Goal: Task Accomplishment & Management: Manage account settings

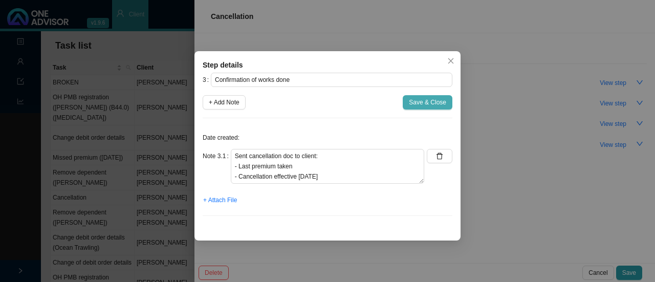
click at [428, 102] on span "Save & Close" at bounding box center [427, 102] width 37 height 10
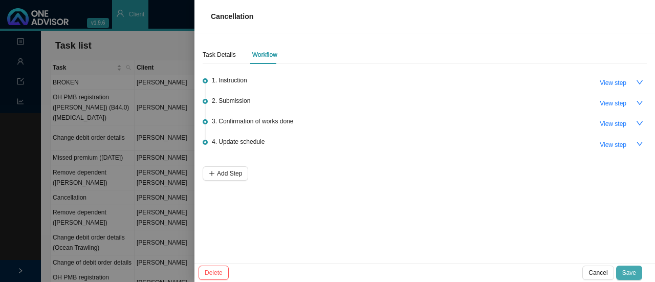
click at [627, 271] on span "Save" at bounding box center [629, 273] width 14 height 10
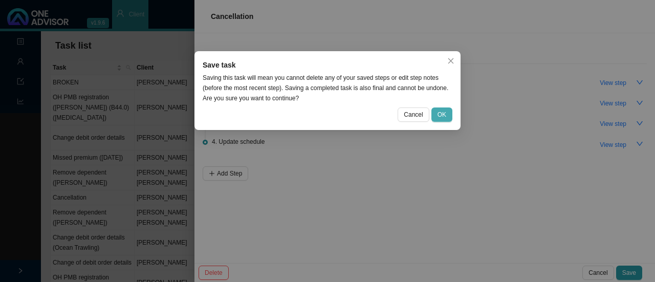
click at [443, 112] on span "OK" at bounding box center [441, 114] width 9 height 10
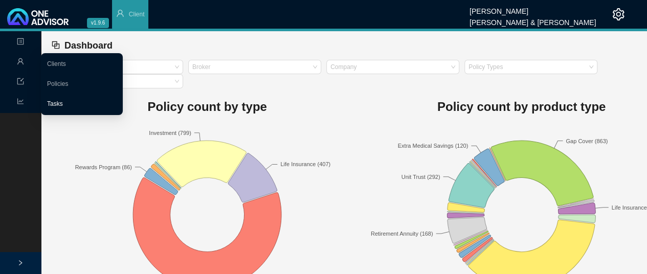
click at [57, 102] on link "Tasks" at bounding box center [55, 103] width 16 height 7
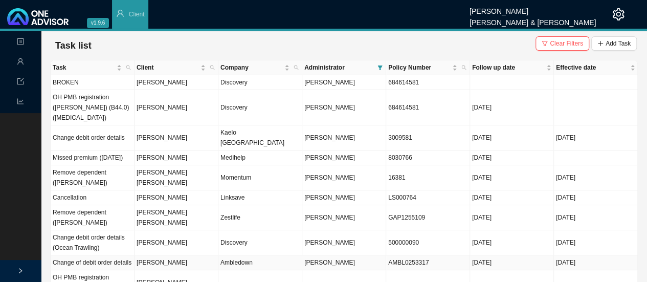
click at [157, 255] on td "[PERSON_NAME]" at bounding box center [177, 262] width 84 height 15
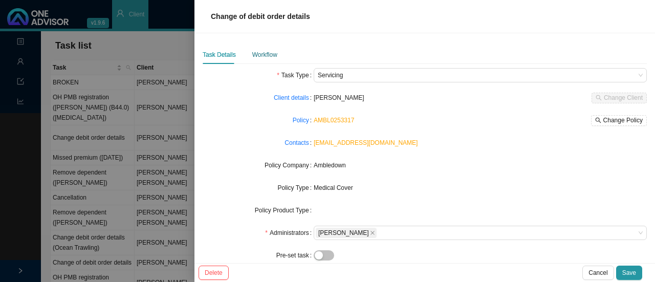
click at [262, 53] on div "Workflow" at bounding box center [264, 55] width 25 height 10
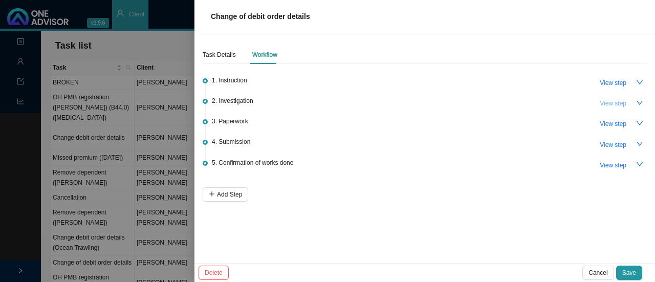
click at [613, 100] on span "View step" at bounding box center [613, 103] width 27 height 10
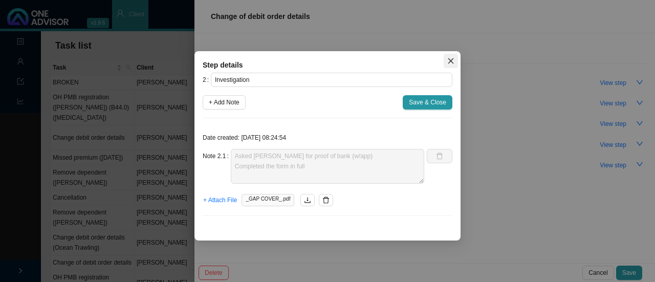
click at [450, 60] on icon "close" at bounding box center [450, 60] width 7 height 7
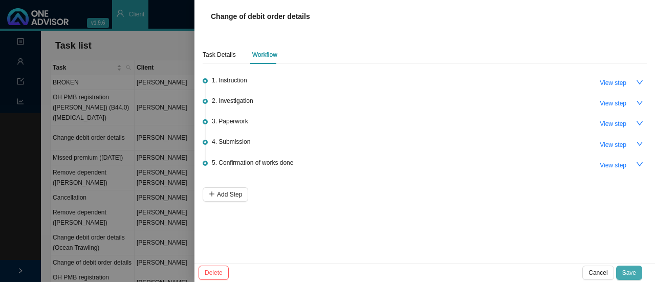
click at [628, 272] on span "Save" at bounding box center [629, 273] width 14 height 10
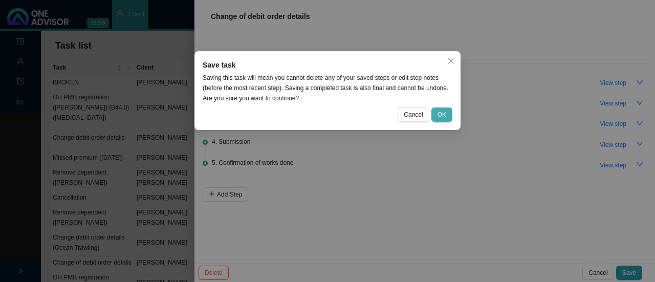
click at [445, 116] on span "OK" at bounding box center [441, 114] width 9 height 10
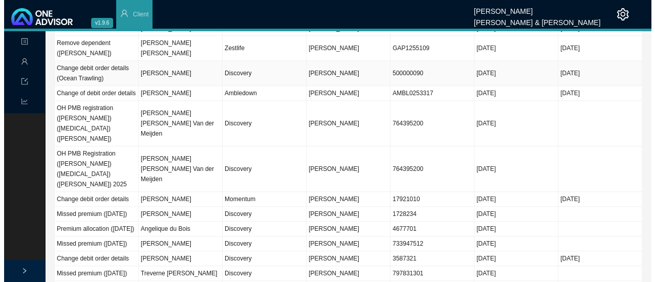
scroll to position [171, 0]
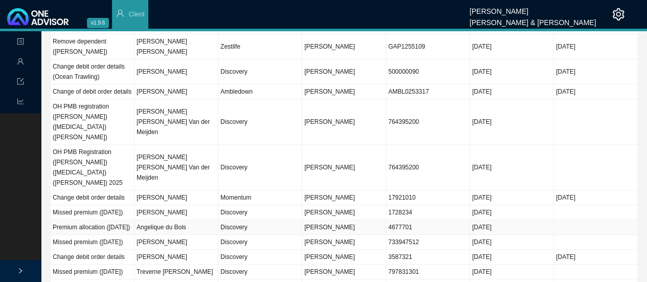
click at [201, 220] on td "Angelique du Bois" at bounding box center [177, 227] width 84 height 15
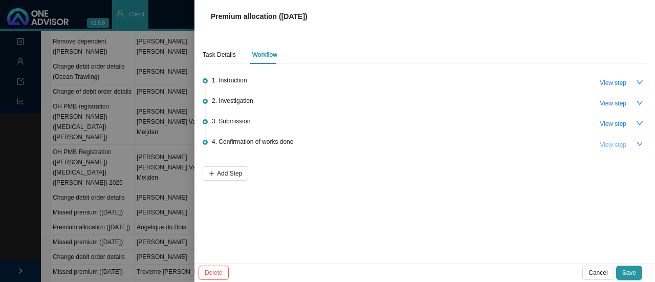
click at [616, 147] on span "View step" at bounding box center [613, 145] width 27 height 10
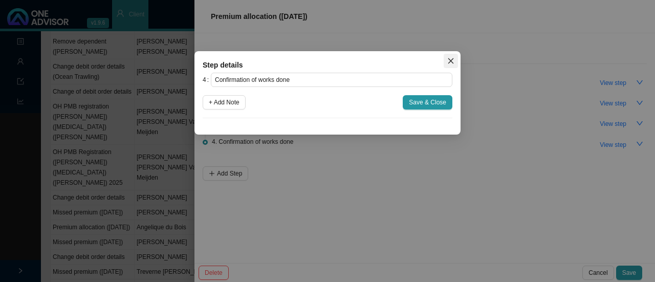
click at [451, 61] on icon "close" at bounding box center [450, 60] width 7 height 7
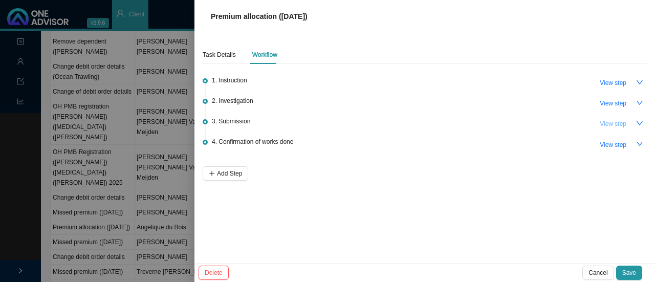
click at [614, 120] on span "View step" at bounding box center [613, 124] width 27 height 10
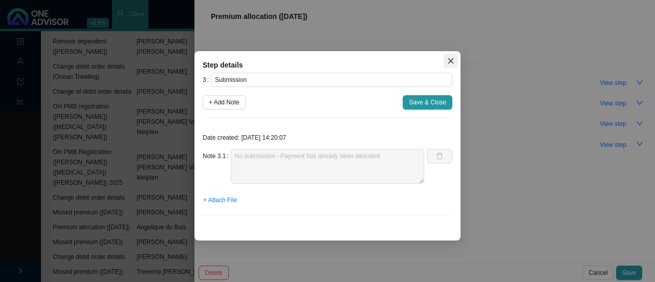
click at [453, 60] on icon "close" at bounding box center [450, 60] width 7 height 7
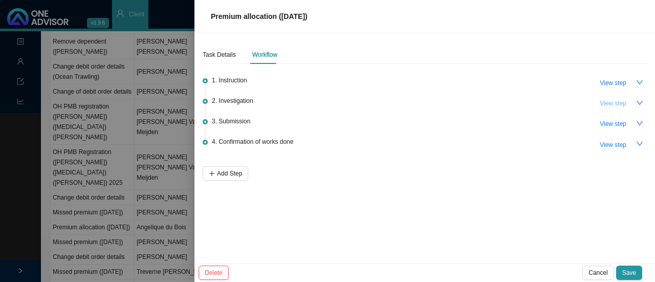
click at [610, 98] on span "View step" at bounding box center [613, 103] width 27 height 10
type input "Investigation"
type textarea "Ignore / Delete Note 2.1 - Attached the wrong information"
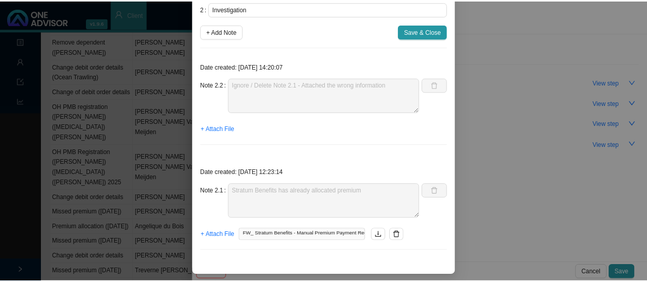
scroll to position [0, 0]
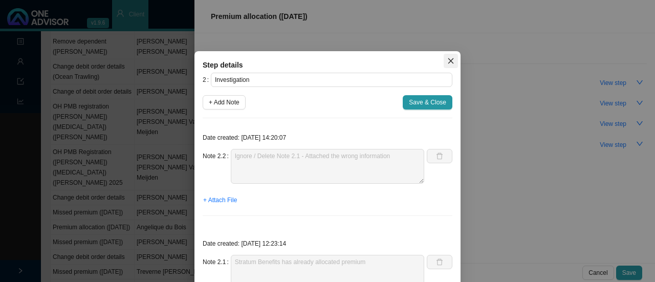
click at [447, 63] on icon "close" at bounding box center [450, 60] width 7 height 7
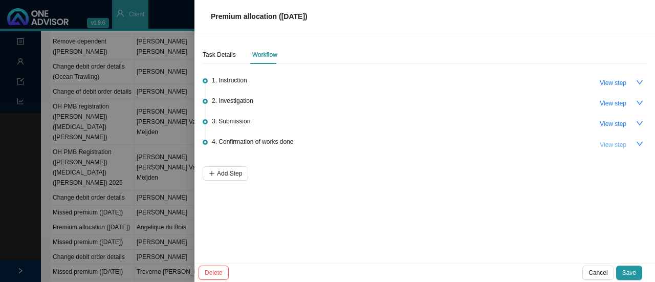
click at [611, 140] on span "View step" at bounding box center [613, 145] width 27 height 10
type input "Confirmation of works done"
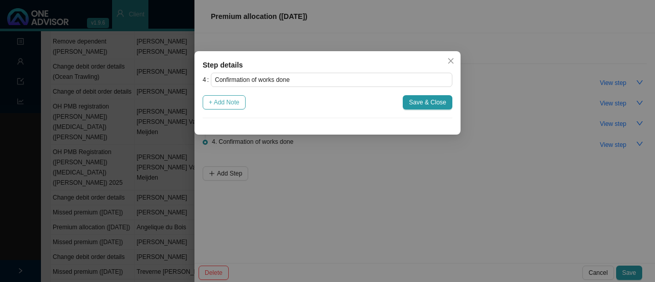
click at [221, 95] on div "4 Confirmation of works done + Add Note Save & Close" at bounding box center [328, 96] width 250 height 46
click at [226, 103] on span "+ Add Note" at bounding box center [224, 102] width 31 height 10
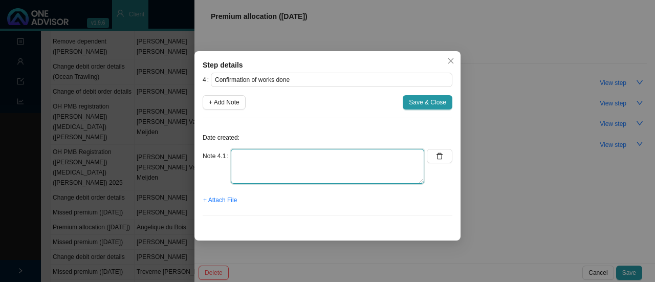
click at [256, 173] on textarea at bounding box center [327, 166] width 193 height 35
type textarea "S"
type textarea "Informed client: Medical aid active & up to date"
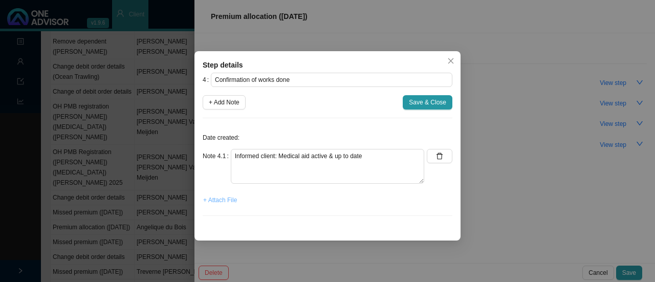
click at [210, 200] on span "+ Attach File" at bounding box center [220, 200] width 34 height 10
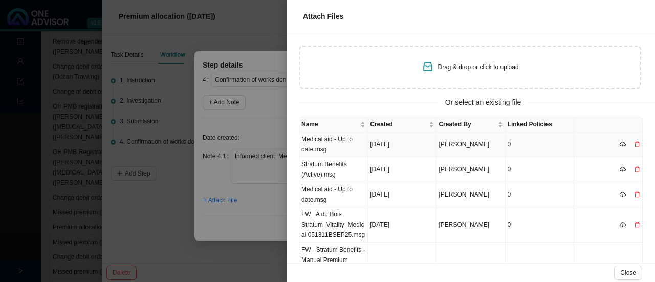
click at [328, 142] on td "Medical aid - Up to date.msg" at bounding box center [333, 144] width 69 height 25
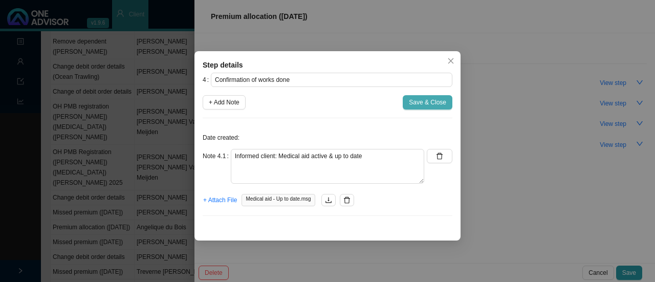
click at [431, 104] on span "Save & Close" at bounding box center [427, 102] width 37 height 10
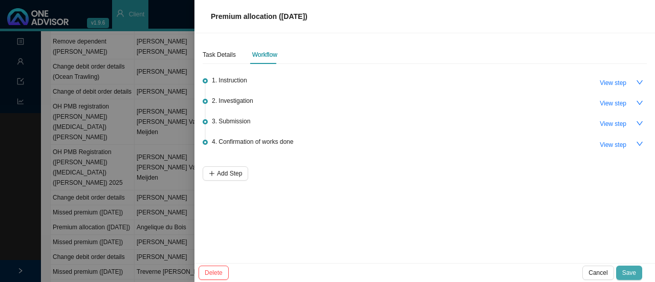
click at [626, 268] on span "Save" at bounding box center [629, 273] width 14 height 10
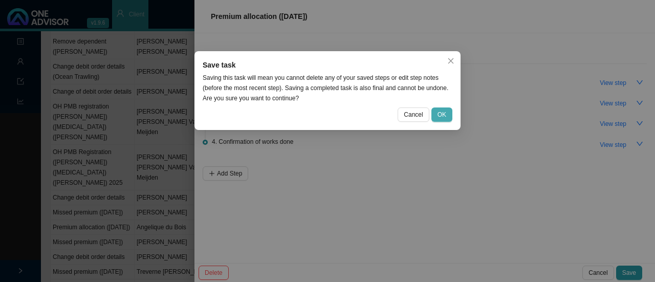
click at [443, 112] on span "OK" at bounding box center [441, 114] width 9 height 10
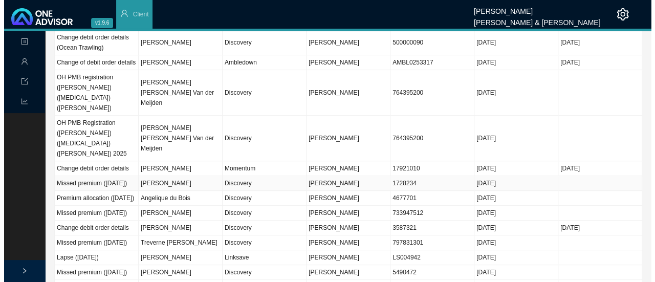
scroll to position [213, 0]
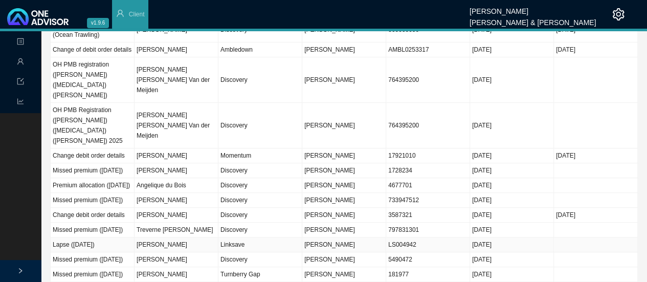
click at [196, 237] on td "[PERSON_NAME]" at bounding box center [177, 244] width 84 height 15
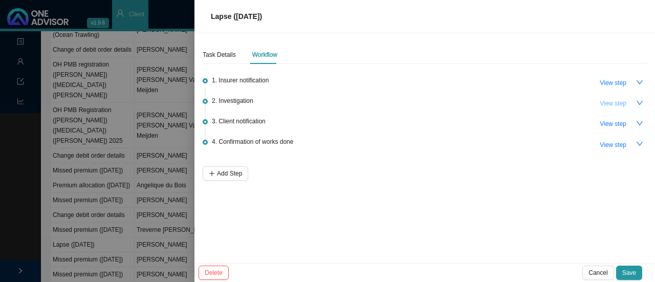
click at [612, 101] on span "View step" at bounding box center [613, 103] width 27 height 10
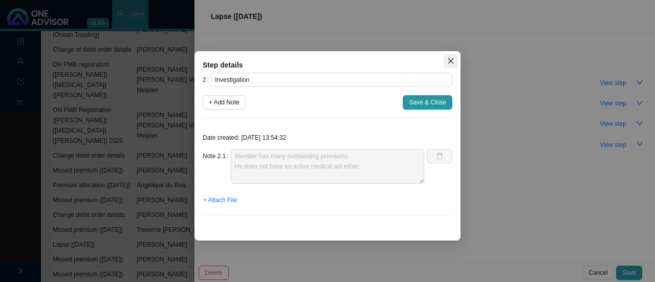
click at [455, 60] on span "Close" at bounding box center [450, 60] width 14 height 7
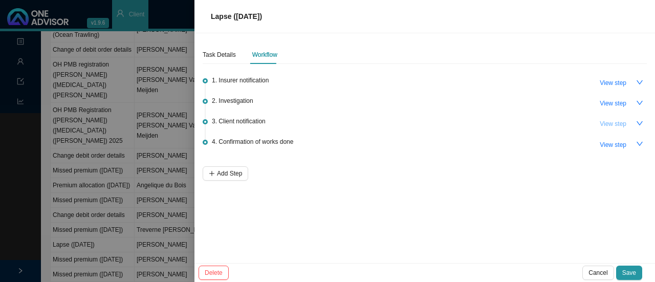
click at [613, 119] on span "View step" at bounding box center [613, 124] width 27 height 10
type input "Client notification"
type textarea "Informed client - policy has lapsed."
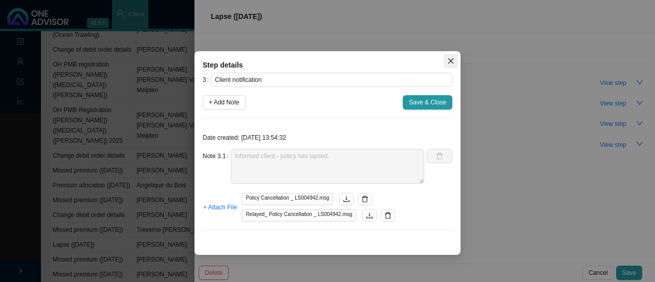
click at [453, 57] on button "Close" at bounding box center [450, 61] width 14 height 14
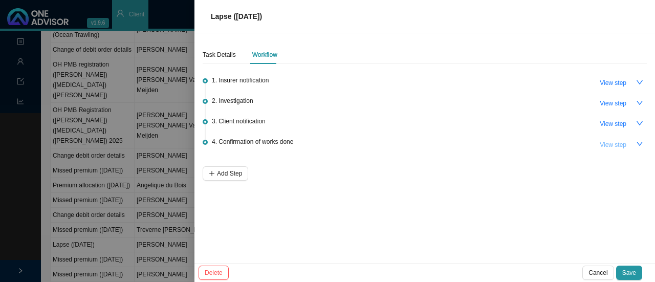
click at [622, 143] on span "View step" at bounding box center [613, 145] width 27 height 10
type input "Confirmation of works done"
type textarea "Added to OA, membership list and client doc (Lapsed date)"
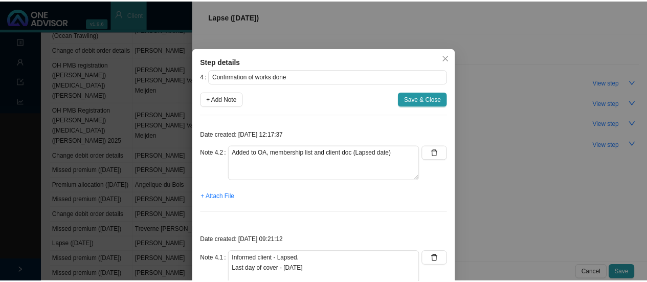
scroll to position [2, 0]
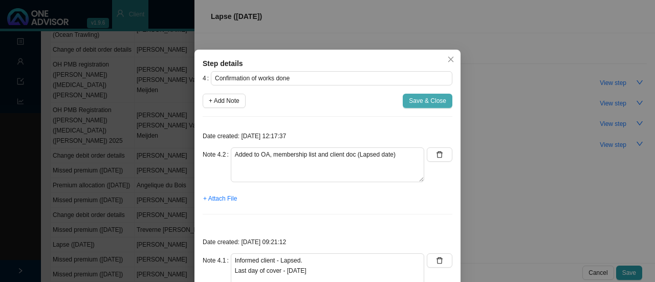
click at [414, 102] on span "Save & Close" at bounding box center [427, 101] width 37 height 10
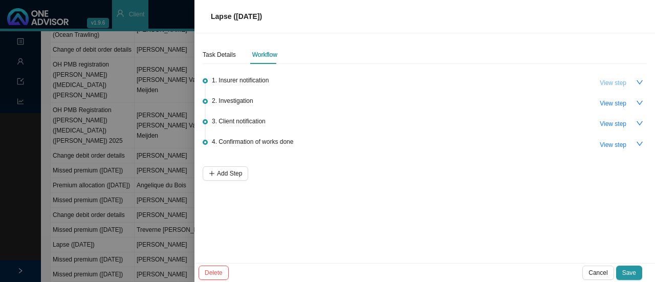
click at [615, 83] on span "View step" at bounding box center [613, 83] width 27 height 10
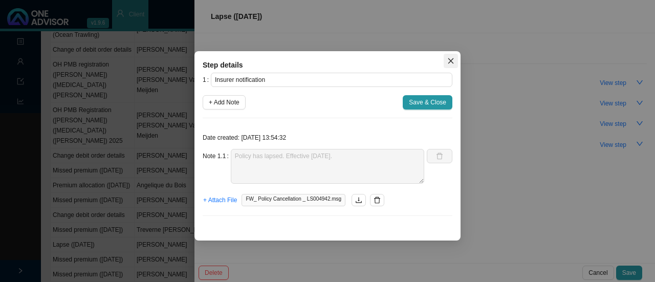
click at [447, 61] on icon "close" at bounding box center [450, 60] width 7 height 7
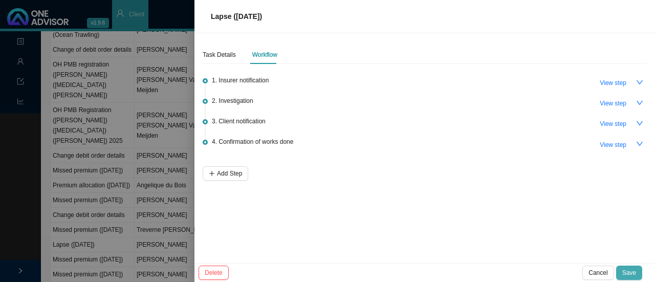
click at [625, 270] on span "Save" at bounding box center [629, 273] width 14 height 10
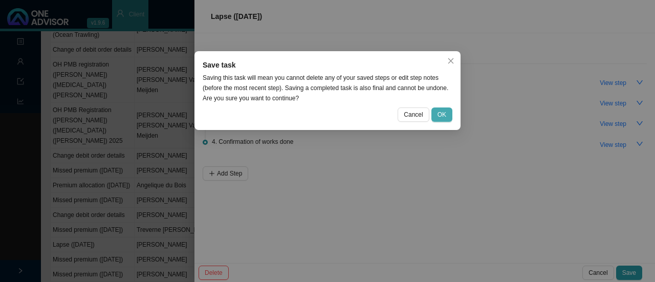
click at [440, 112] on span "OK" at bounding box center [441, 114] width 9 height 10
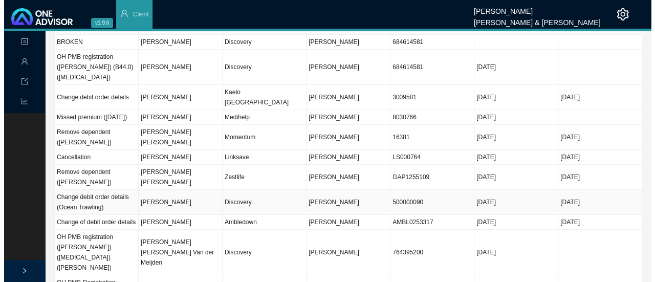
scroll to position [0, 0]
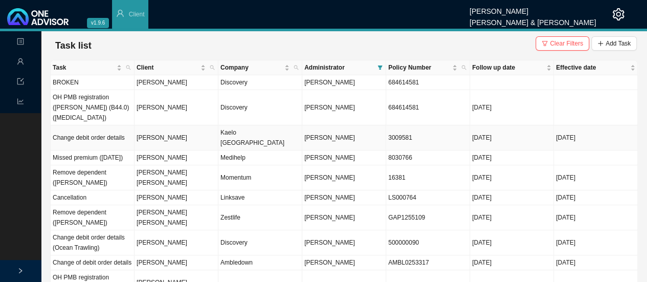
click at [241, 125] on td "Kaelo [GEOGRAPHIC_DATA]" at bounding box center [260, 137] width 84 height 25
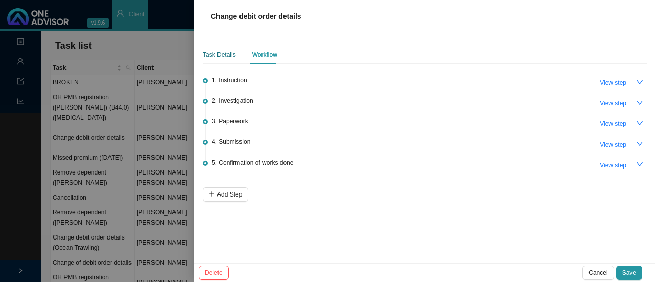
click at [221, 57] on div "Task Details" at bounding box center [219, 55] width 33 height 10
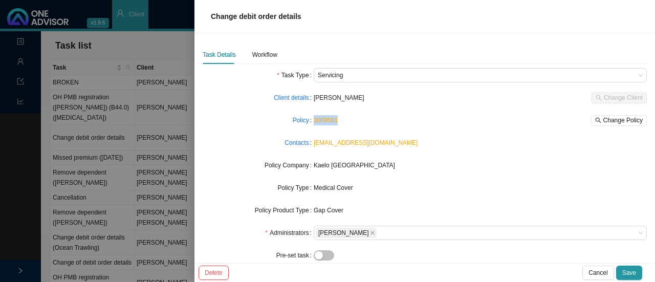
drag, startPoint x: 344, startPoint y: 119, endPoint x: 309, endPoint y: 116, distance: 34.9
click at [309, 116] on div "Policy 3009581 Change Policy" at bounding box center [425, 120] width 444 height 14
copy div "3009581"
click at [152, 145] on div at bounding box center [327, 141] width 655 height 282
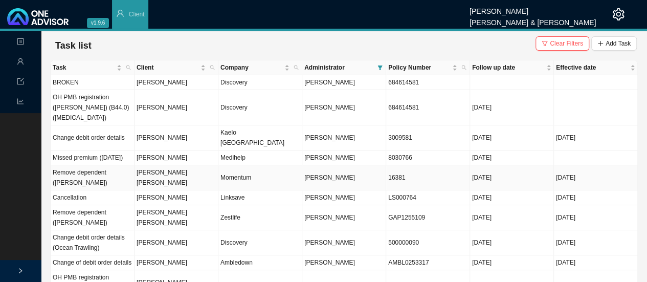
click at [161, 165] on td "[PERSON_NAME] [PERSON_NAME]" at bounding box center [177, 177] width 84 height 25
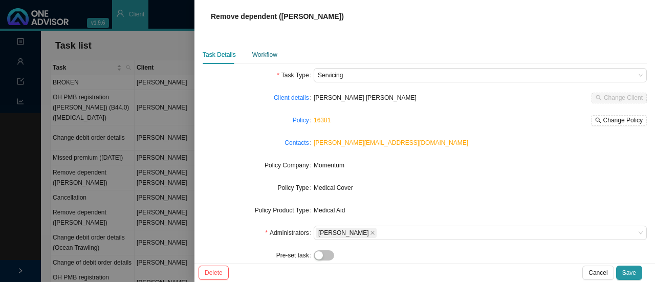
click at [263, 55] on div "Workflow" at bounding box center [264, 55] width 25 height 10
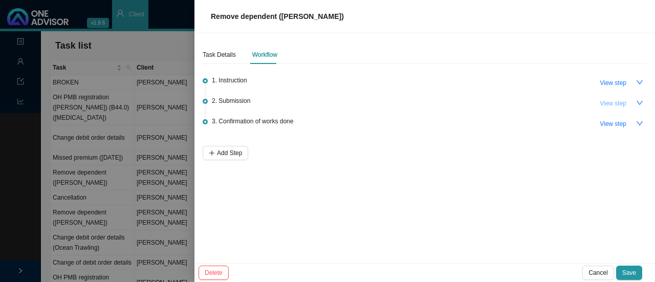
click at [611, 102] on span "View step" at bounding box center [613, 103] width 27 height 10
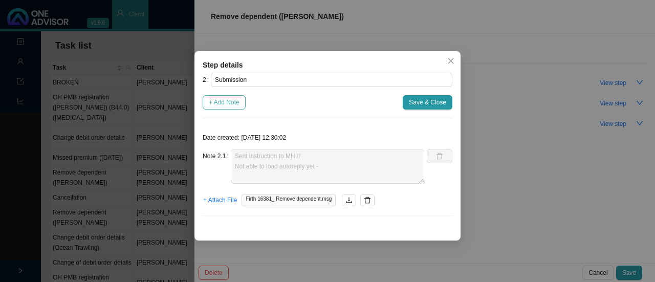
click at [232, 102] on span "+ Add Note" at bounding box center [224, 102] width 31 height 10
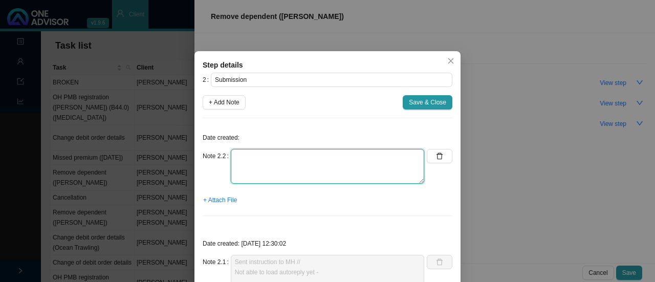
click at [238, 167] on textarea at bounding box center [327, 166] width 193 height 35
type textarea "N"
type textarea "MH want instruction from company"
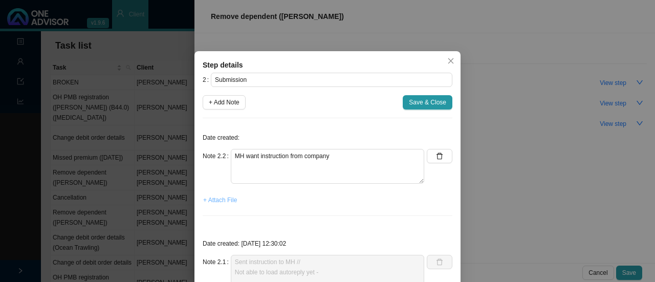
click at [220, 197] on span "+ Attach File" at bounding box center [220, 200] width 34 height 10
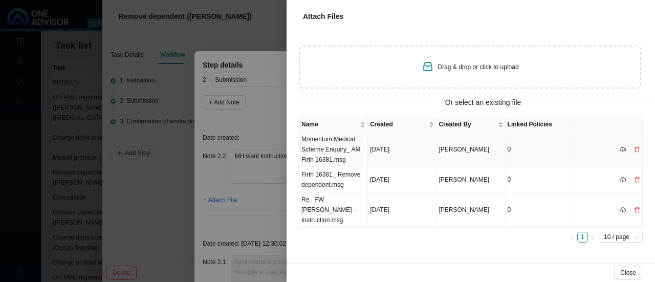
click at [334, 153] on td "Momentum Medical Scheme Enquiry_ AM Firth 16381.msg" at bounding box center [333, 149] width 69 height 35
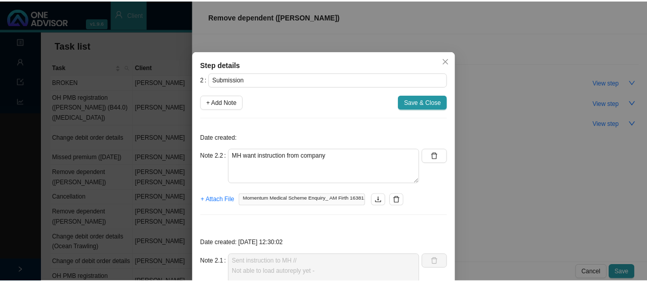
scroll to position [71, 0]
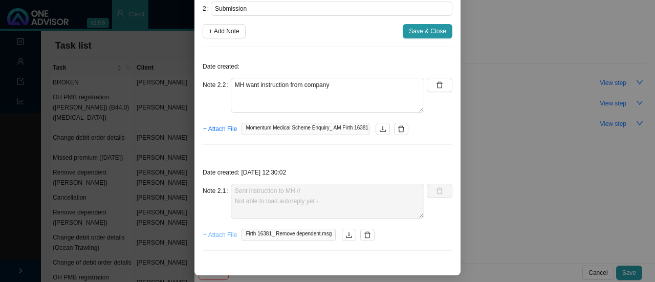
click at [211, 236] on span "+ Attach File" at bounding box center [220, 235] width 34 height 10
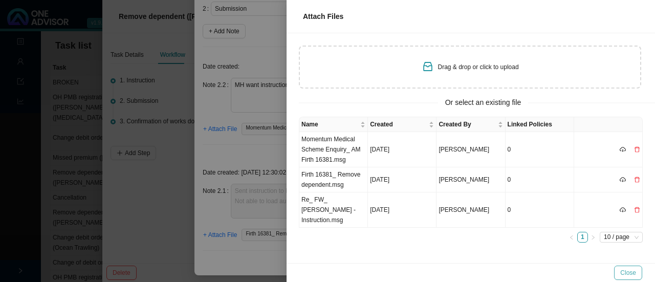
click at [631, 270] on span "Close" at bounding box center [628, 273] width 16 height 10
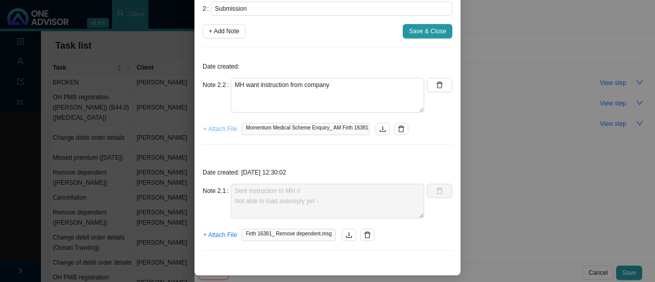
click at [224, 124] on span "+ Attach File" at bounding box center [220, 129] width 34 height 10
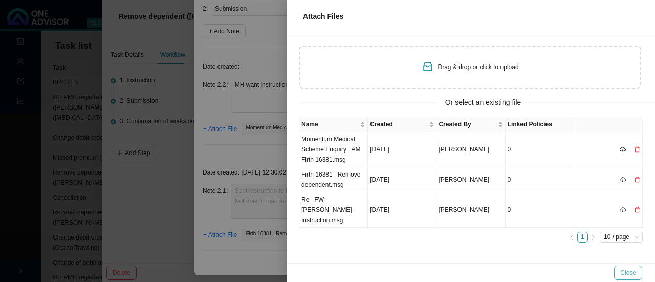
click at [627, 273] on span "Close" at bounding box center [628, 273] width 16 height 10
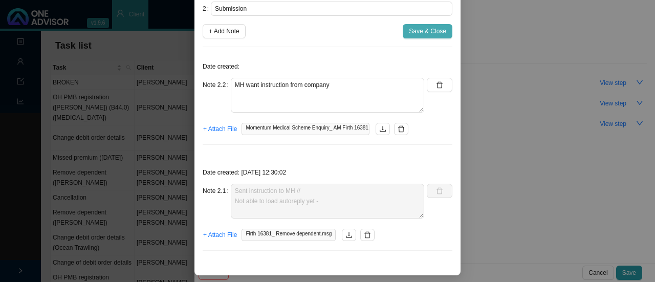
click at [429, 34] on span "Save & Close" at bounding box center [427, 31] width 37 height 10
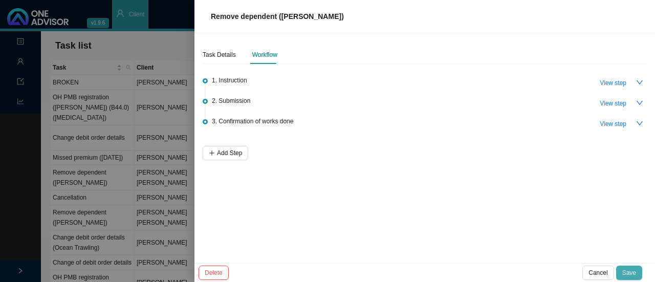
click at [630, 267] on button "Save" at bounding box center [629, 272] width 26 height 14
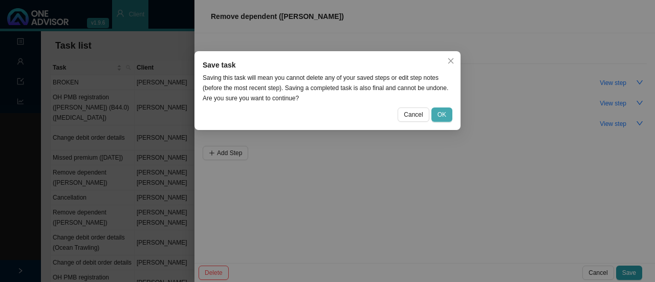
click at [450, 114] on button "OK" at bounding box center [441, 114] width 21 height 14
